Goal: Browse casually: Explore the website without a specific task or goal

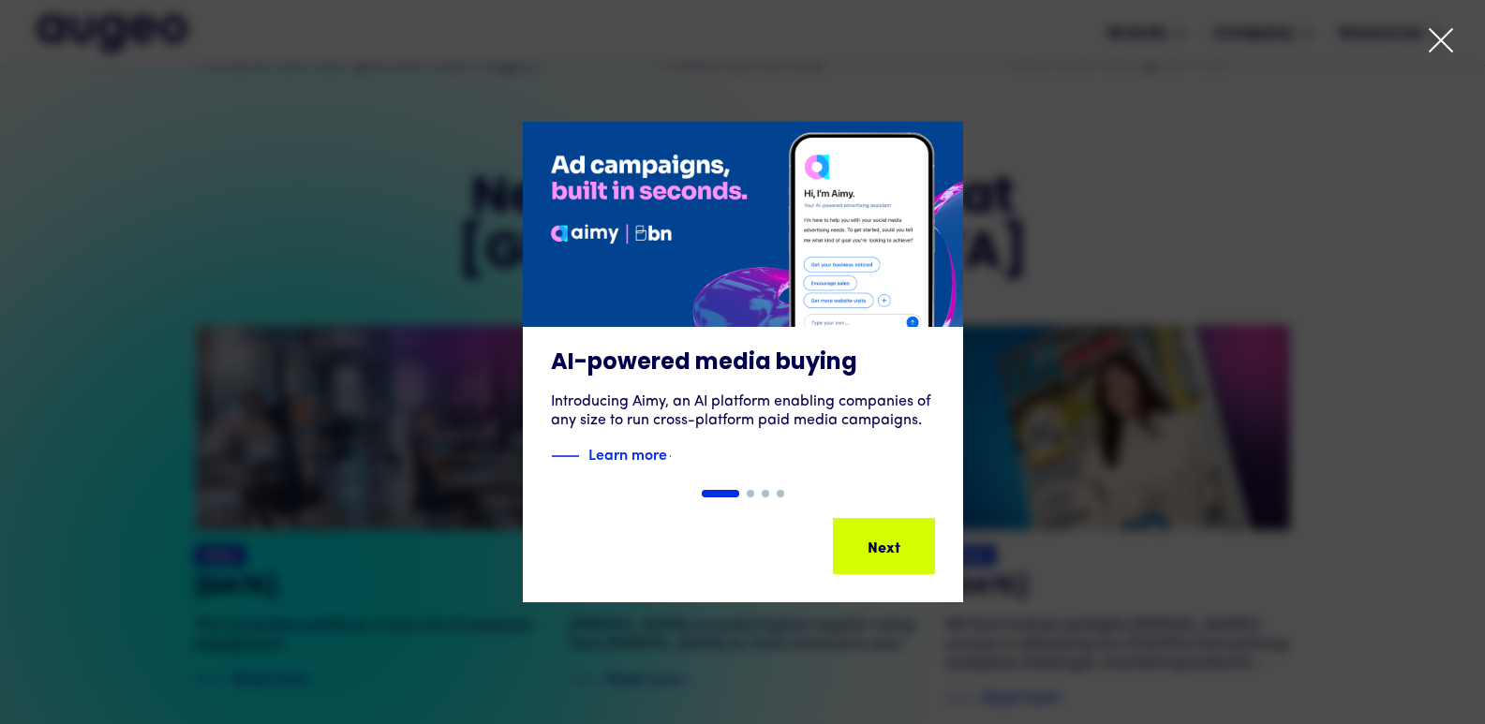
click at [1434, 42] on icon at bounding box center [1441, 40] width 28 height 28
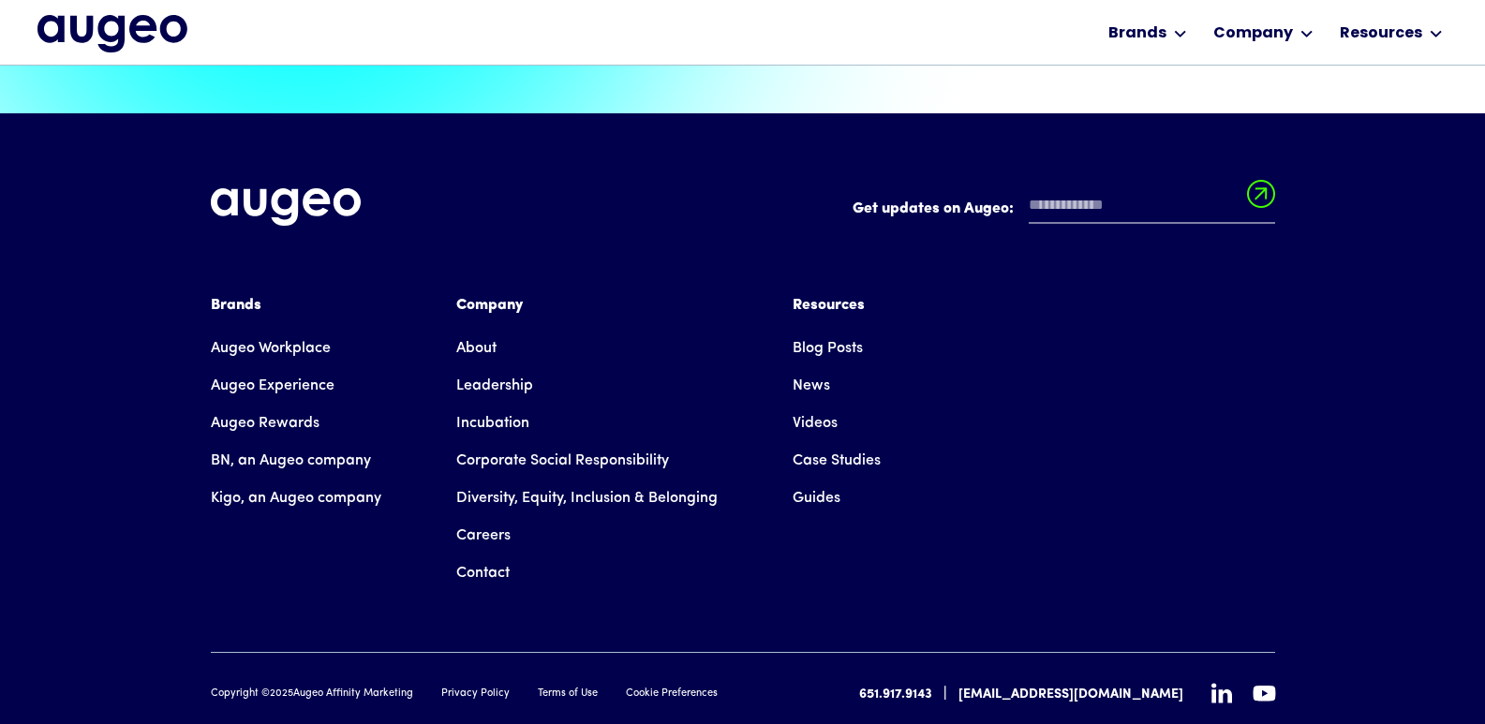
scroll to position [4254, 0]
